Goal: Task Accomplishment & Management: Use online tool/utility

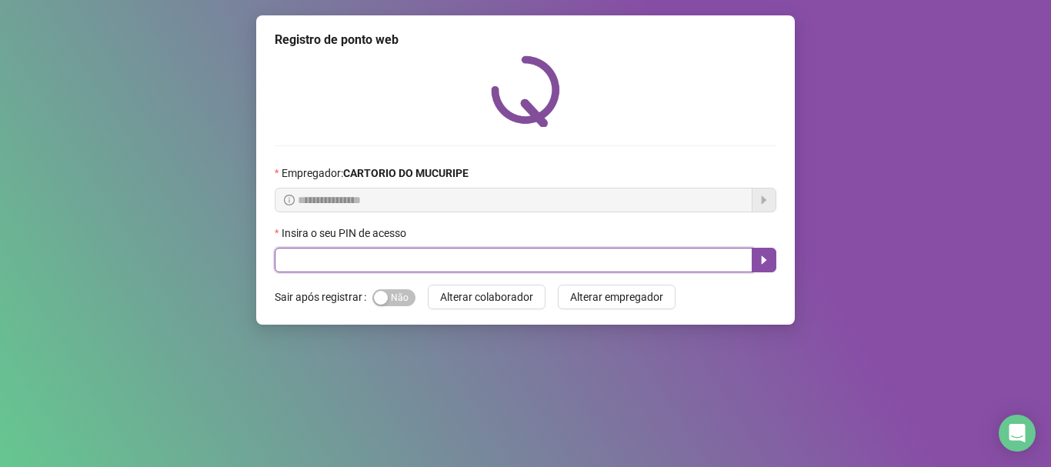
click at [463, 269] on input "text" at bounding box center [514, 260] width 478 height 25
type input "*****"
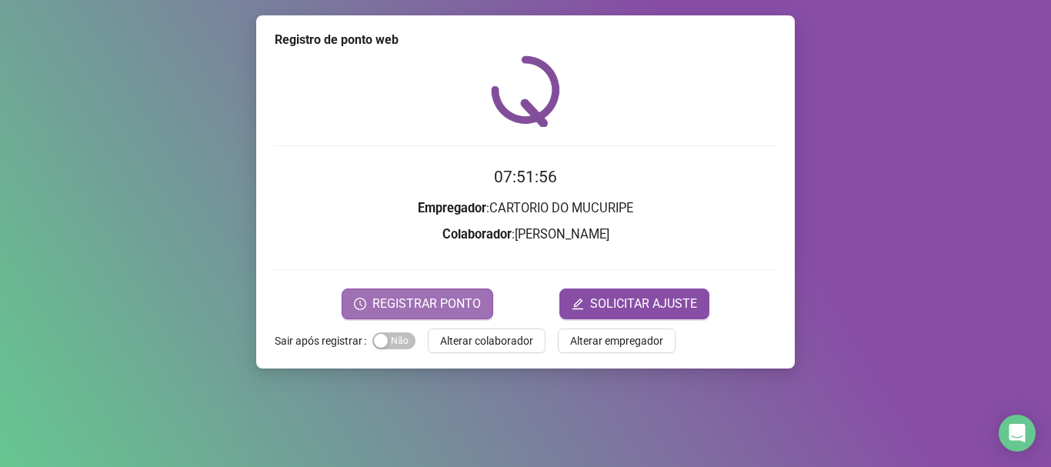
click at [441, 297] on span "REGISTRAR PONTO" at bounding box center [426, 304] width 109 height 18
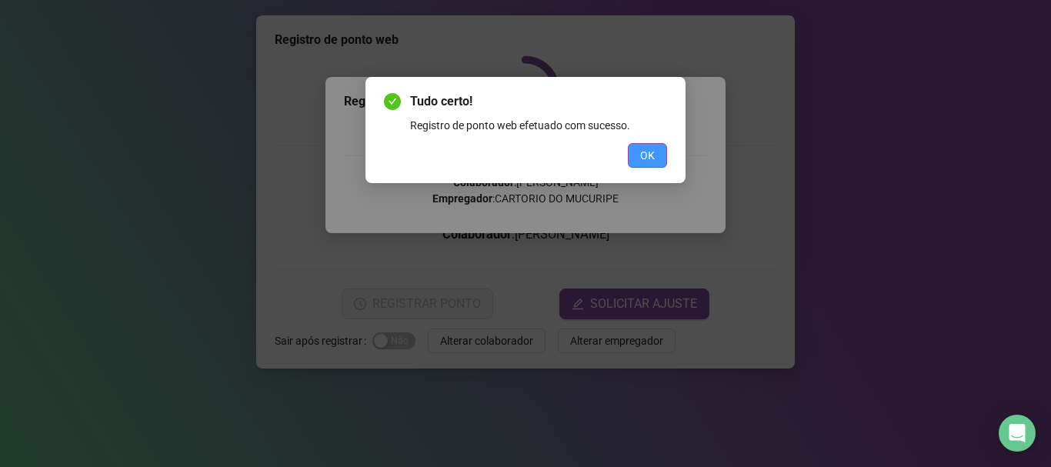
click at [644, 160] on span "OK" at bounding box center [647, 155] width 15 height 17
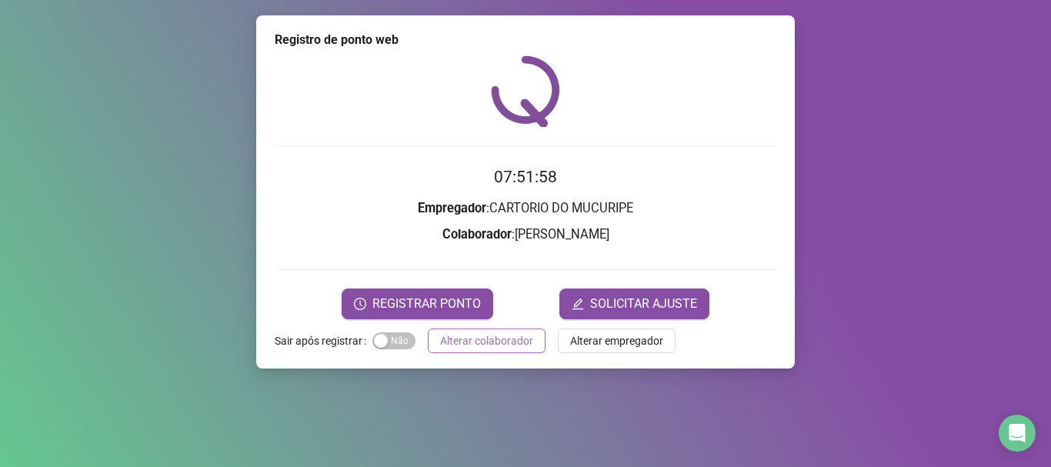
click at [476, 344] on span "Alterar colaborador" at bounding box center [486, 340] width 93 height 17
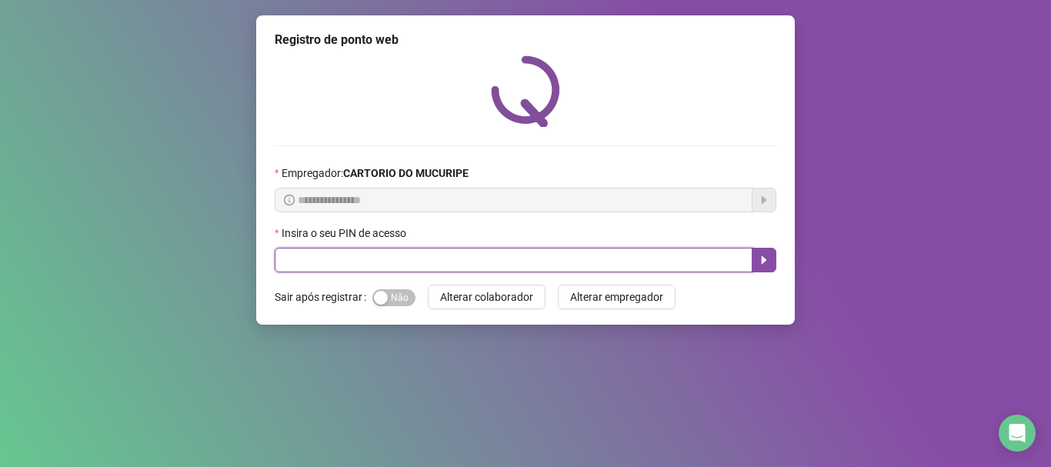
click at [479, 264] on input "text" at bounding box center [514, 260] width 478 height 25
type input "*****"
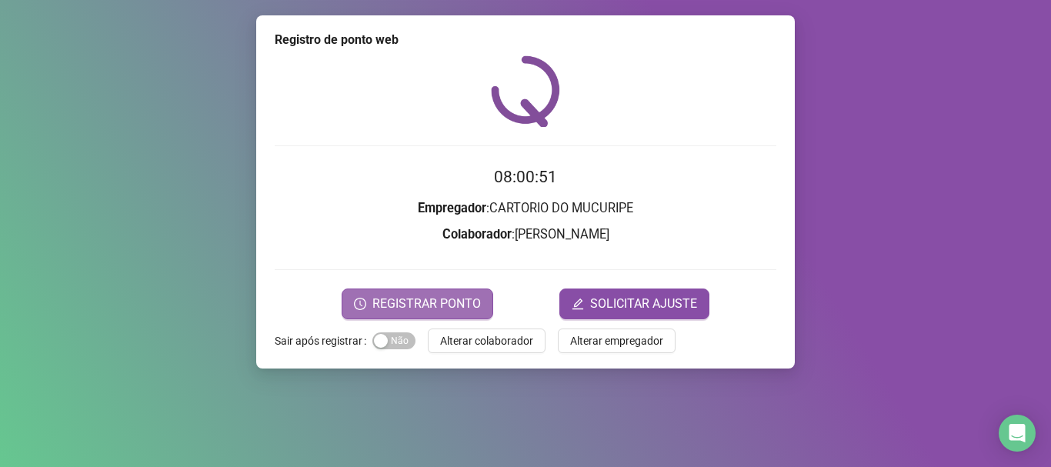
click at [472, 308] on span "REGISTRAR PONTO" at bounding box center [426, 304] width 109 height 18
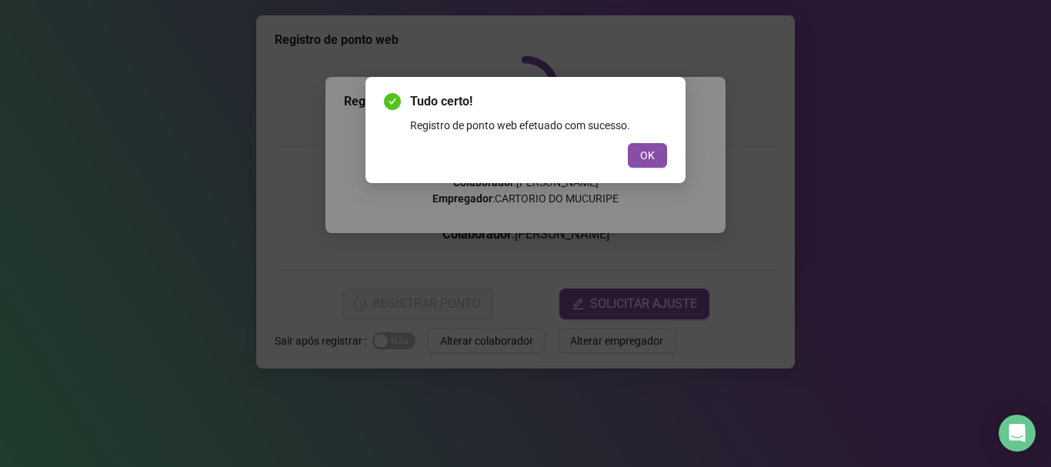
click at [636, 155] on button "OK" at bounding box center [647, 155] width 39 height 25
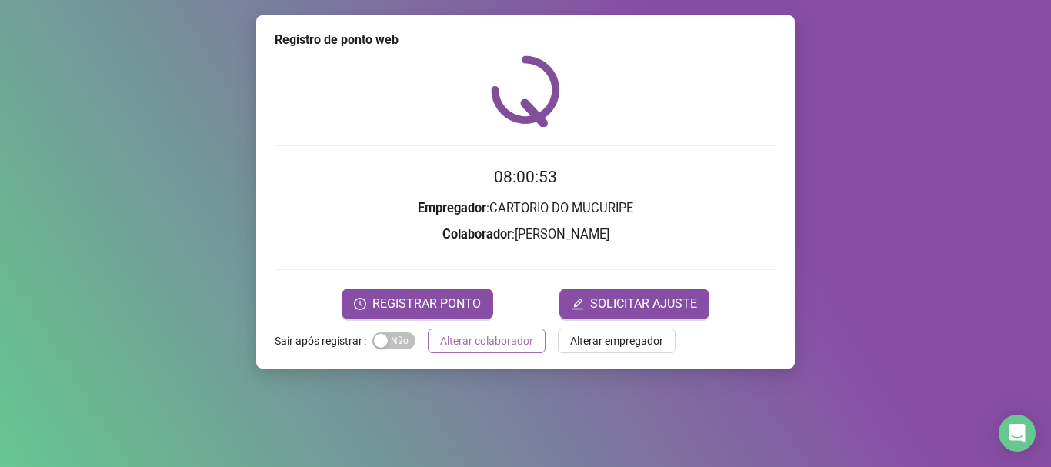
click at [506, 334] on span "Alterar colaborador" at bounding box center [486, 340] width 93 height 17
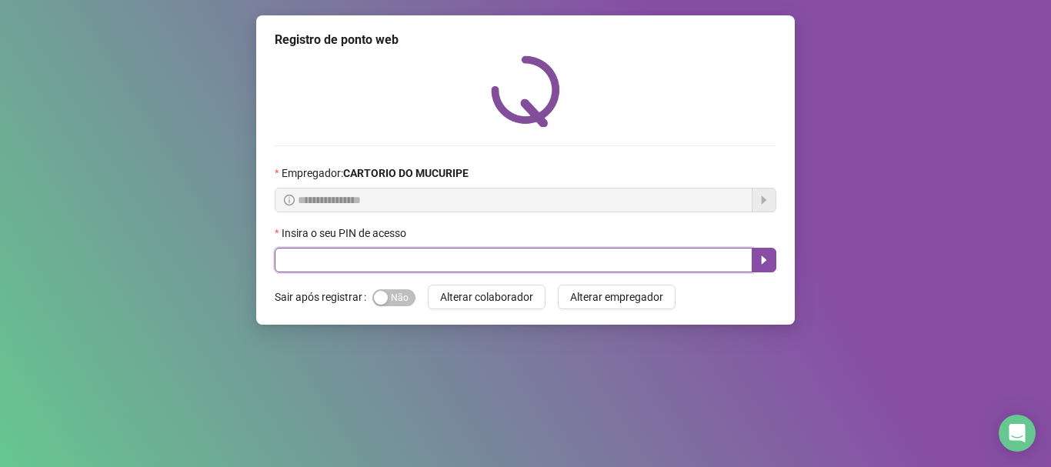
click at [493, 269] on input "text" at bounding box center [514, 260] width 478 height 25
